Goal: Task Accomplishment & Management: Use online tool/utility

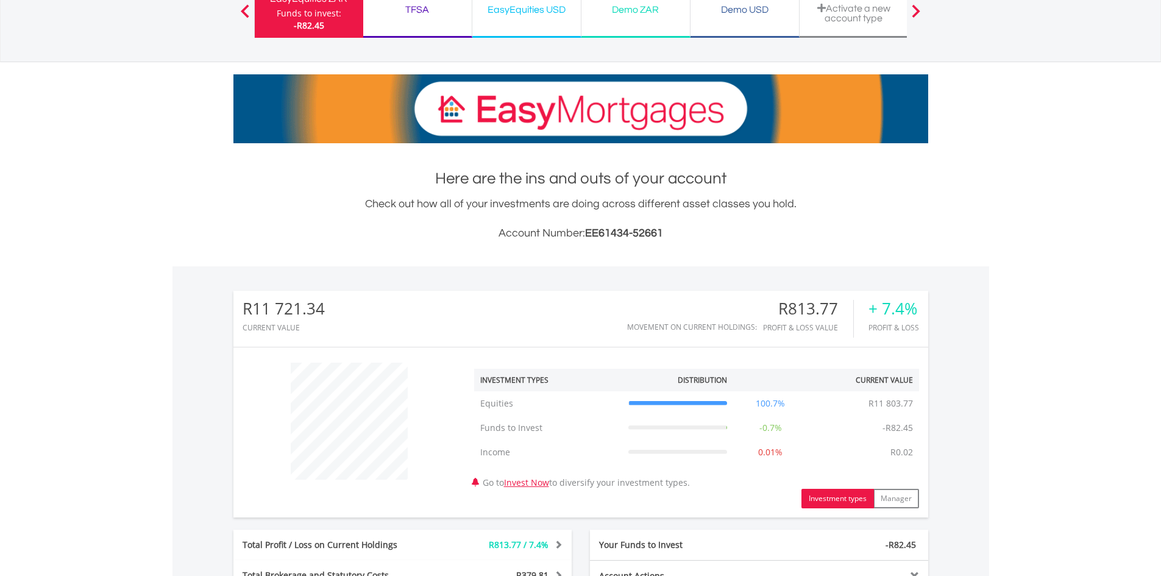
scroll to position [122, 0]
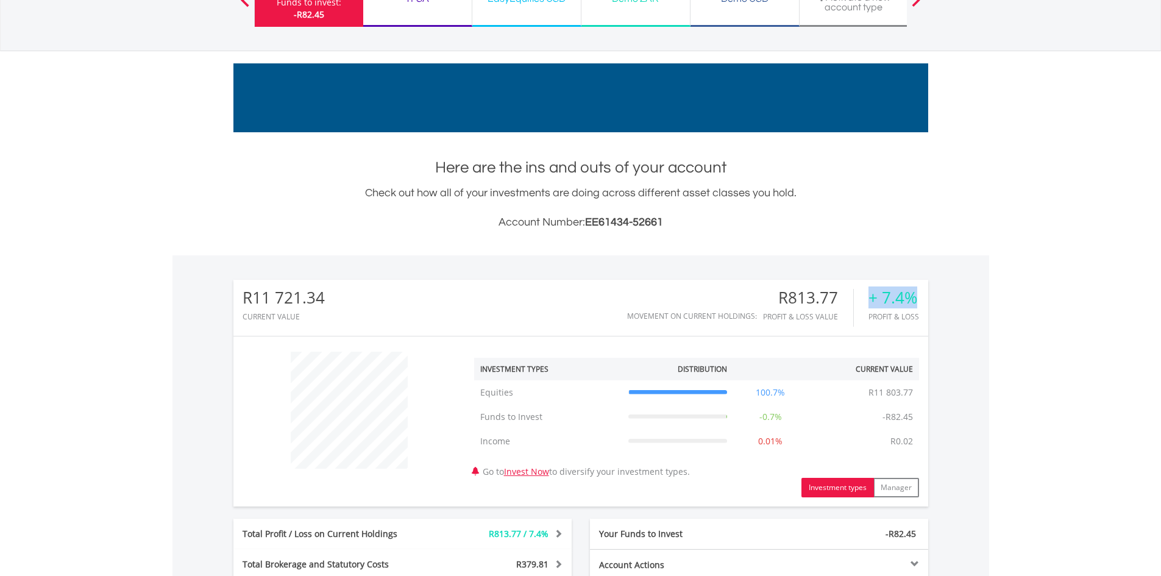
drag, startPoint x: 913, startPoint y: 298, endPoint x: 860, endPoint y: 303, distance: 53.2
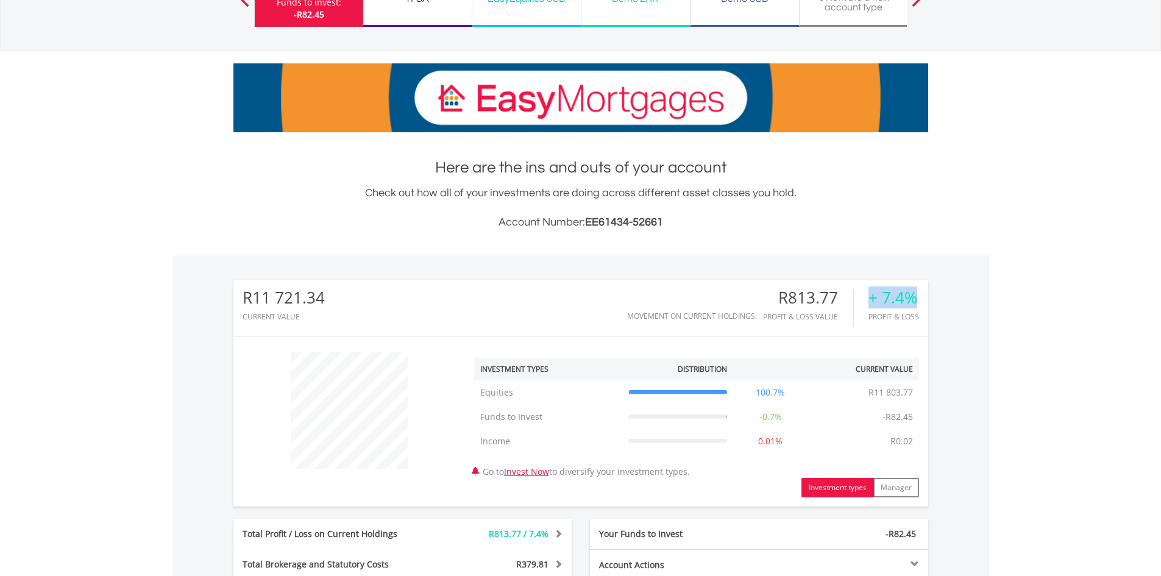
click at [860, 303] on div "+ 7.4% Profit & Loss" at bounding box center [886, 308] width 65 height 38
click at [1011, 302] on body "My Investments Invest Now New Listings Sell My Recurring Investments Pending Or…" at bounding box center [580, 411] width 1161 height 1066
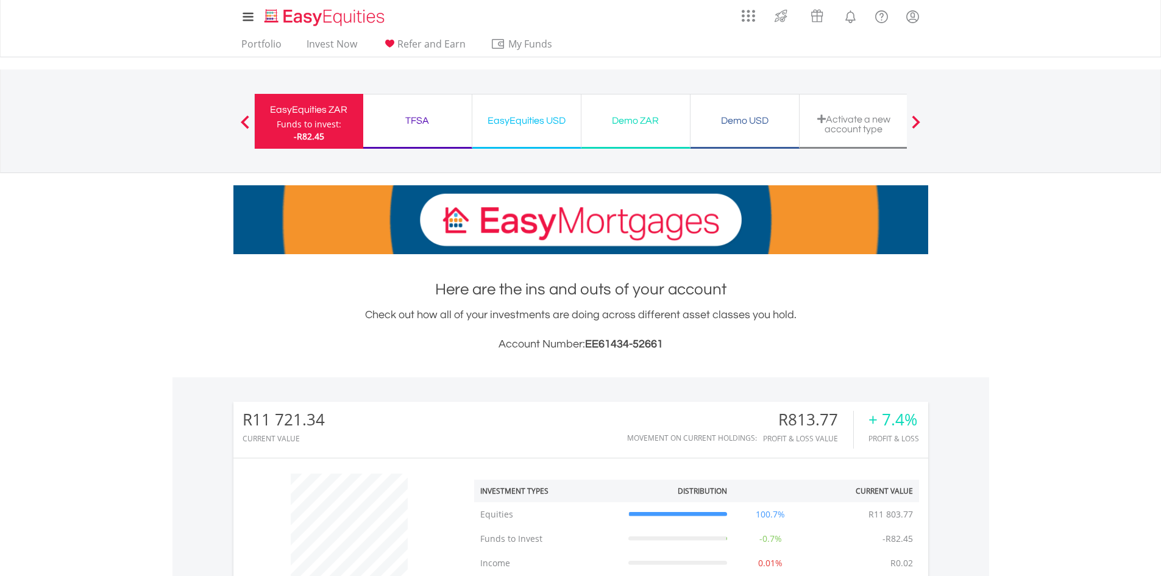
scroll to position [305, 0]
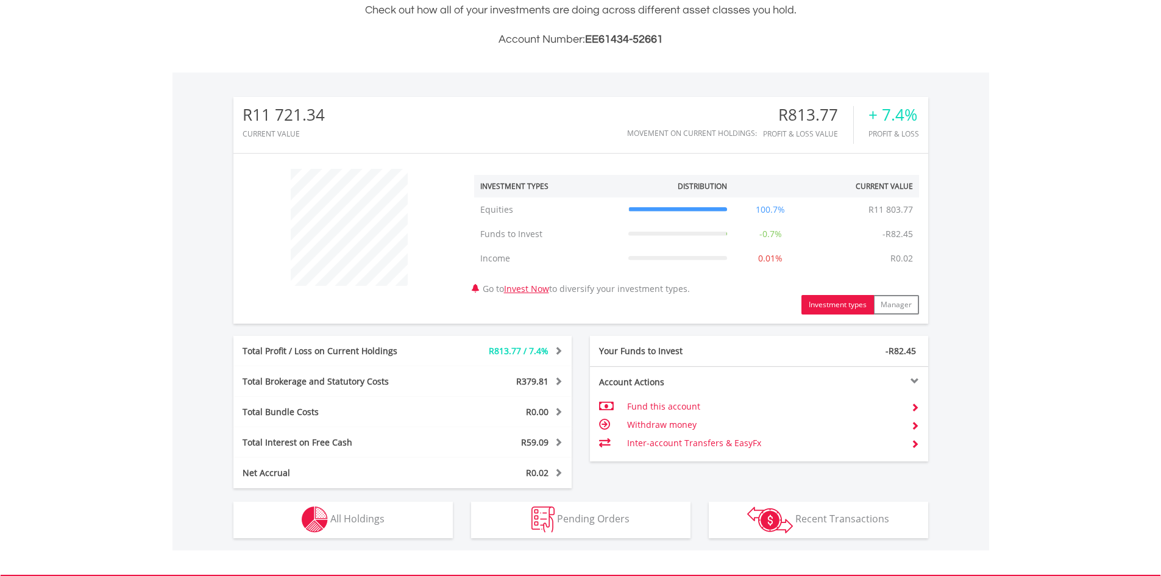
click at [679, 403] on td "Fund this account" at bounding box center [764, 406] width 274 height 18
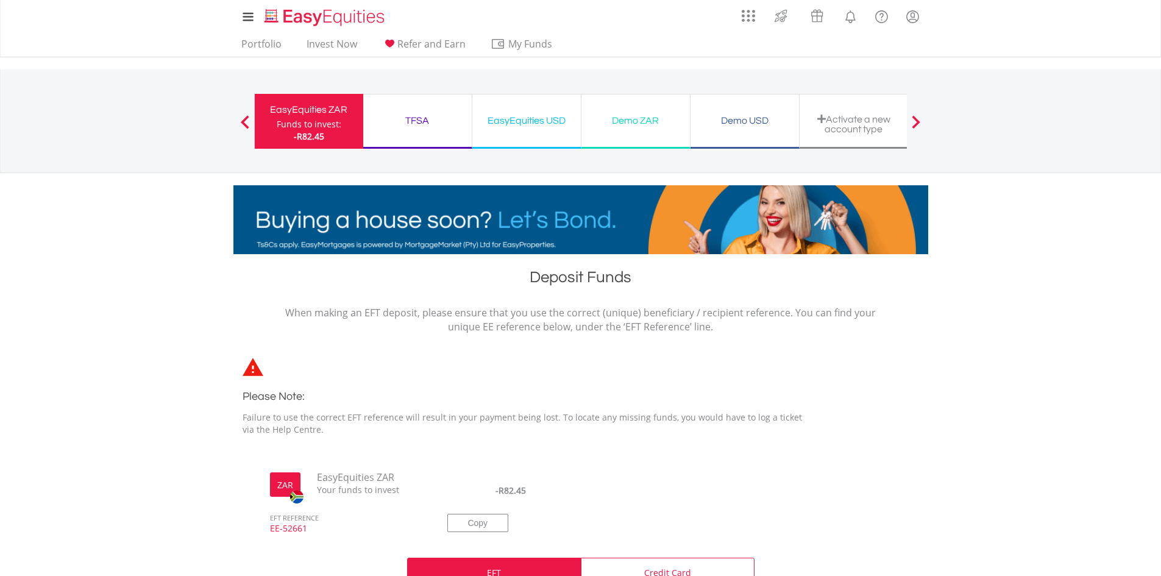
click at [281, 114] on div "EasyEquities ZAR" at bounding box center [309, 109] width 94 height 17
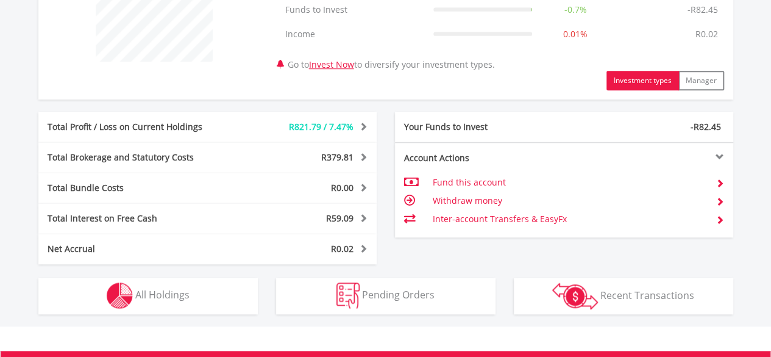
scroll to position [548, 0]
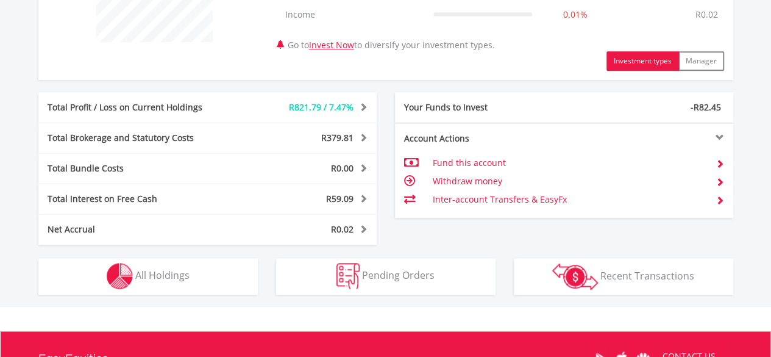
click at [505, 195] on td "Inter-account Transfers & EasyFx" at bounding box center [569, 199] width 274 height 18
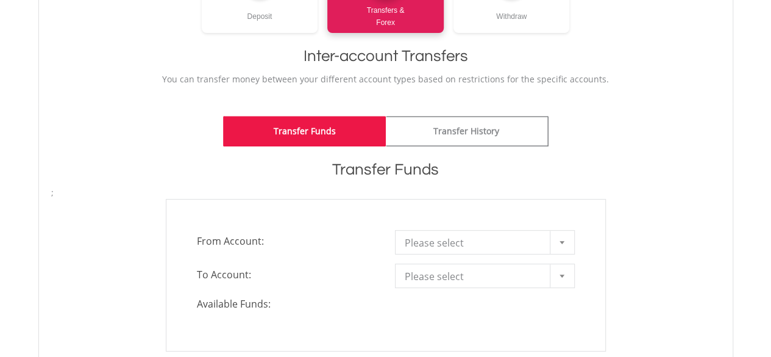
scroll to position [244, 0]
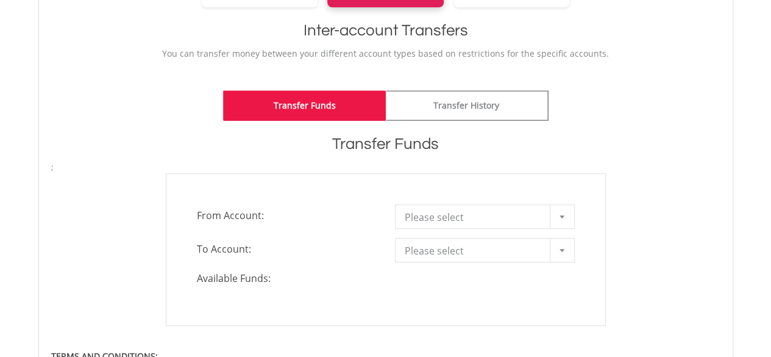
click at [556, 247] on div at bounding box center [562, 249] width 24 height 23
click at [561, 221] on div at bounding box center [562, 216] width 24 height 23
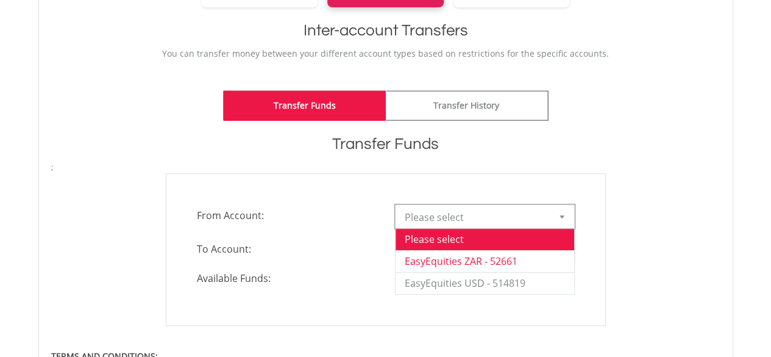
click at [555, 252] on li "EasyEquities ZAR - 52661" at bounding box center [485, 261] width 179 height 22
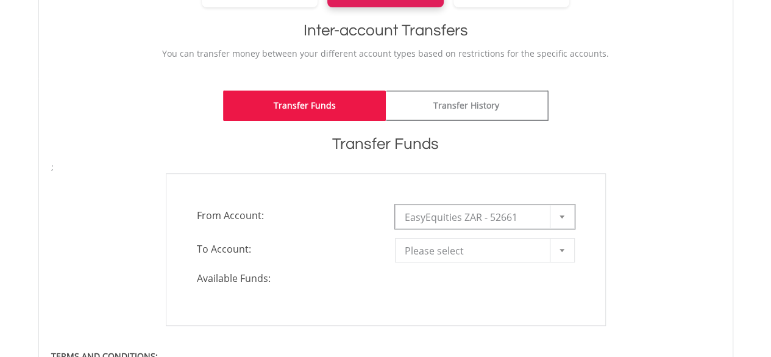
click at [559, 250] on div at bounding box center [562, 249] width 24 height 23
drag, startPoint x: 566, startPoint y: 244, endPoint x: 581, endPoint y: 241, distance: 15.4
click at [568, 243] on div at bounding box center [562, 249] width 24 height 23
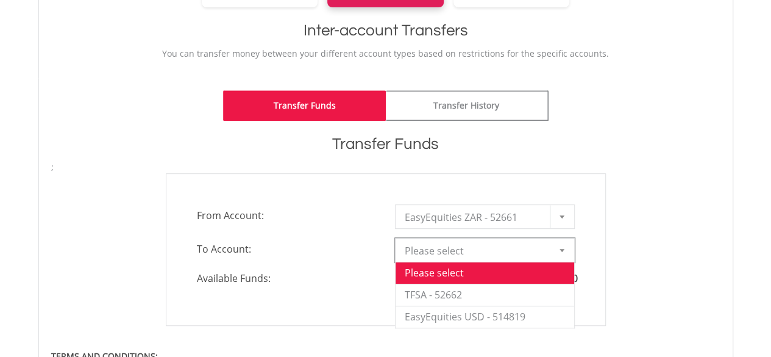
click at [570, 246] on div at bounding box center [562, 249] width 24 height 23
click at [520, 311] on li "EasyEquities USD - 514819" at bounding box center [485, 316] width 179 height 22
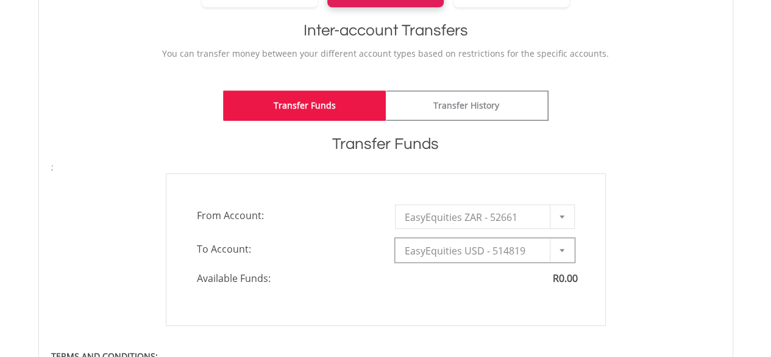
type input "*"
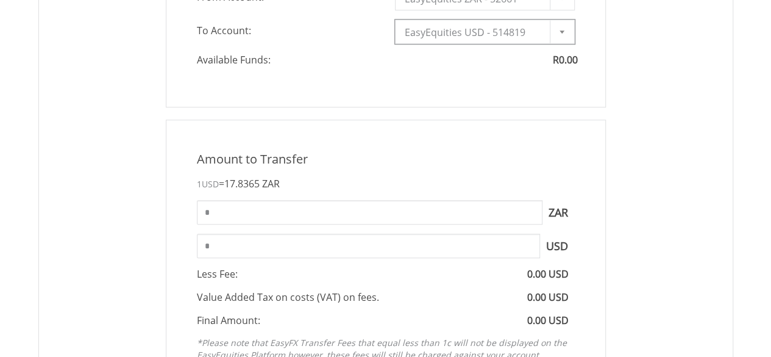
scroll to position [488, 0]
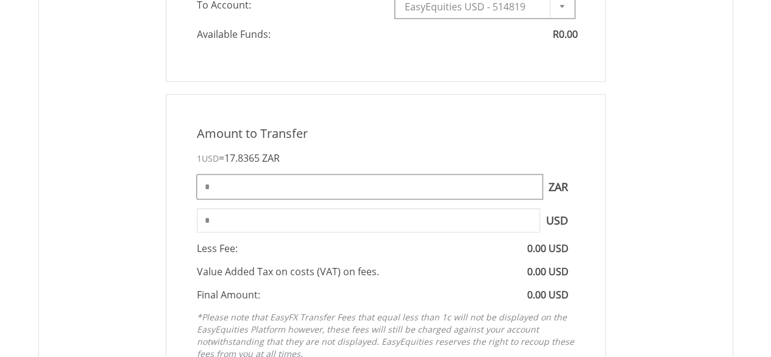
click at [454, 190] on input "*" at bounding box center [370, 186] width 346 height 24
type input "*****"
click at [605, 238] on div "Amount to Transfer 1 USD = 17.8365 ZAR ***** ZAR You can transfer funds into yo…" at bounding box center [386, 245] width 440 height 303
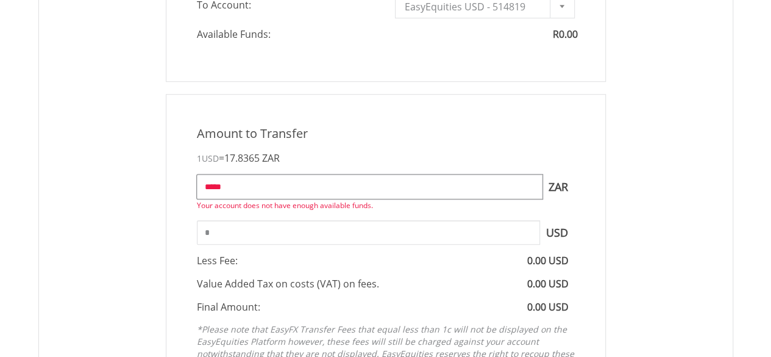
click at [216, 185] on input "*****" at bounding box center [370, 186] width 346 height 24
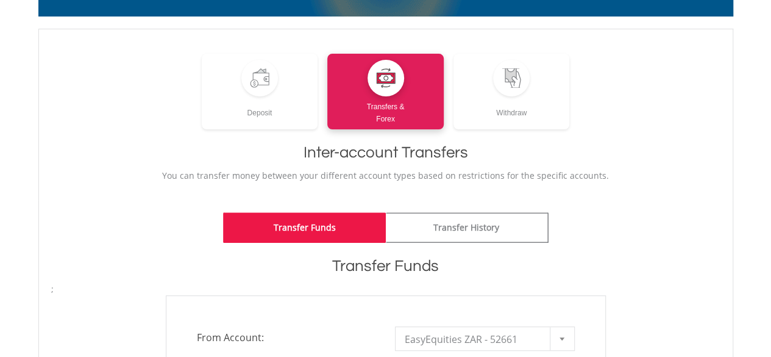
scroll to position [0, 0]
